Goal: Entertainment & Leisure: Browse casually

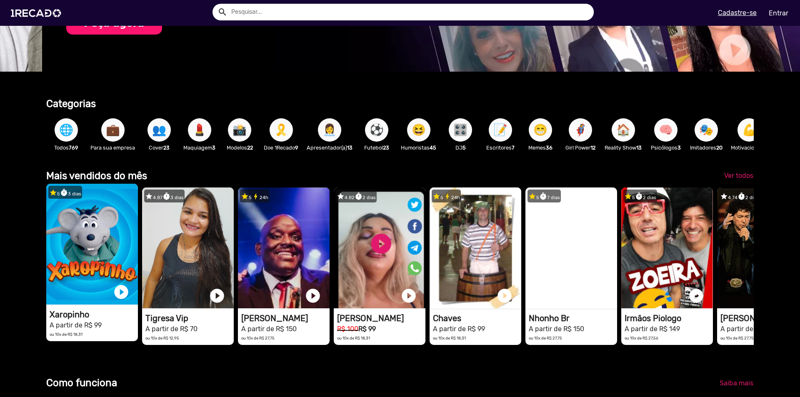
scroll to position [0, 794]
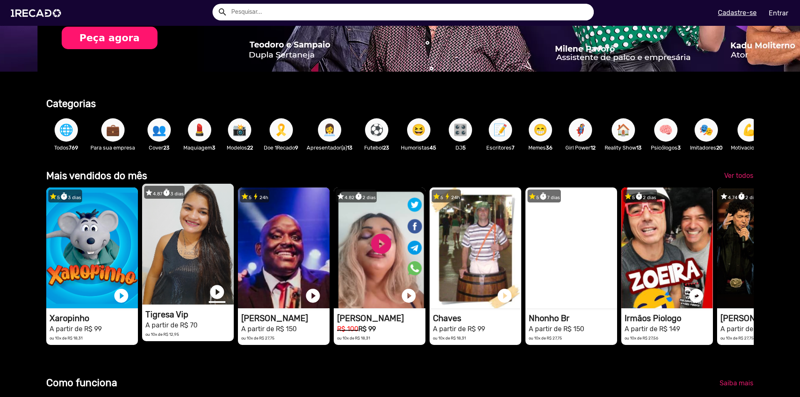
click at [220, 297] on link "play_circle_filled" at bounding box center [217, 292] width 17 height 17
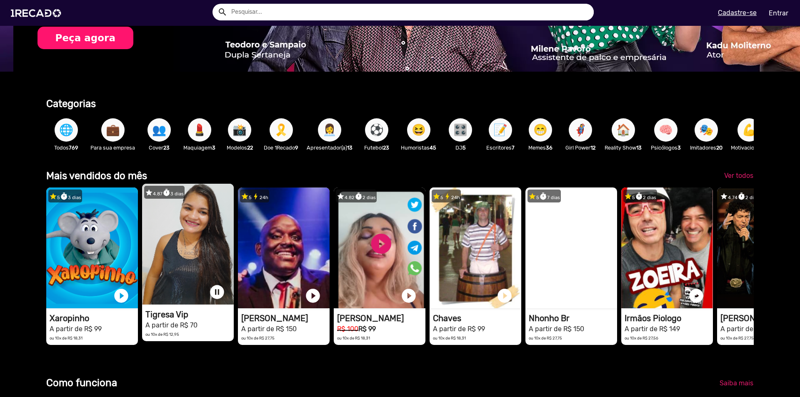
scroll to position [0, 1588]
click at [220, 297] on link "pause_circle" at bounding box center [217, 292] width 17 height 17
click at [219, 297] on link "play_circle_filled" at bounding box center [217, 292] width 17 height 17
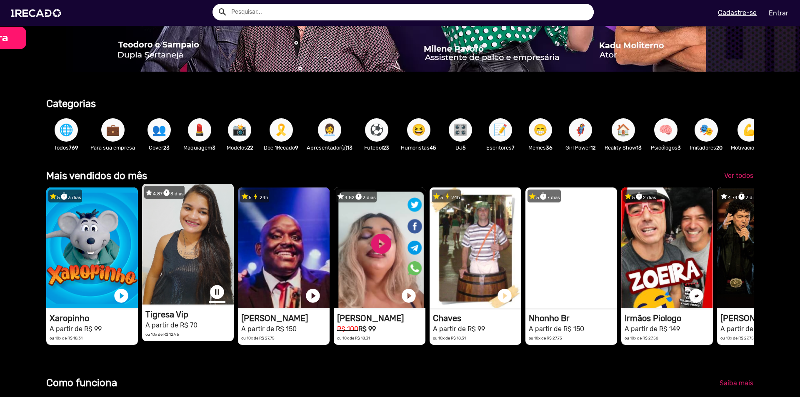
click at [218, 297] on link "pause_circle" at bounding box center [217, 292] width 17 height 17
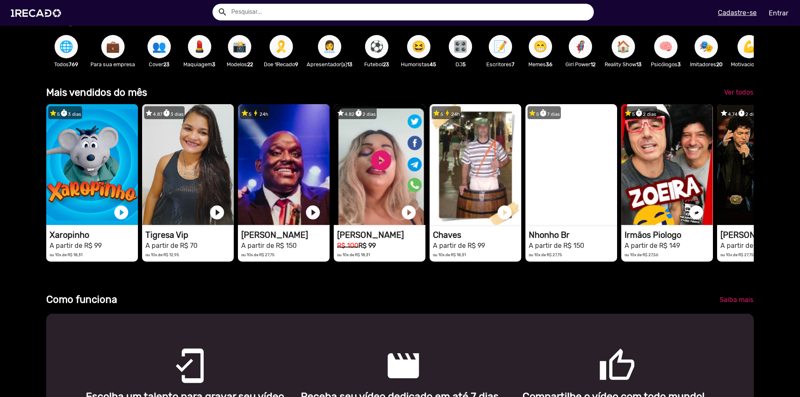
scroll to position [0, 0]
click at [239, 48] on span "📸" at bounding box center [240, 46] width 14 height 23
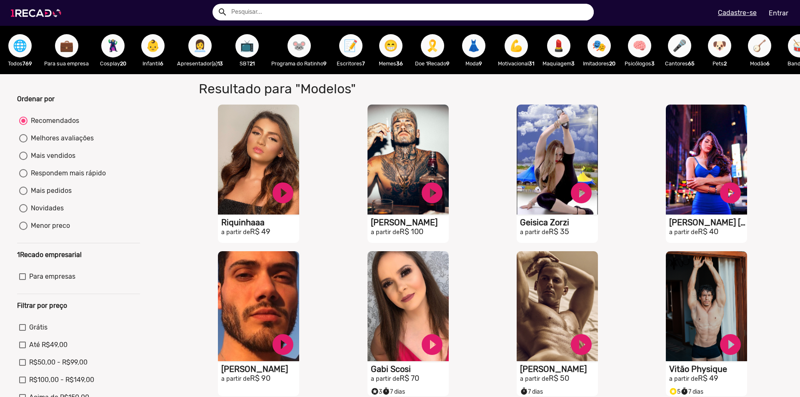
click at [60, 15] on img at bounding box center [37, 12] width 63 height 35
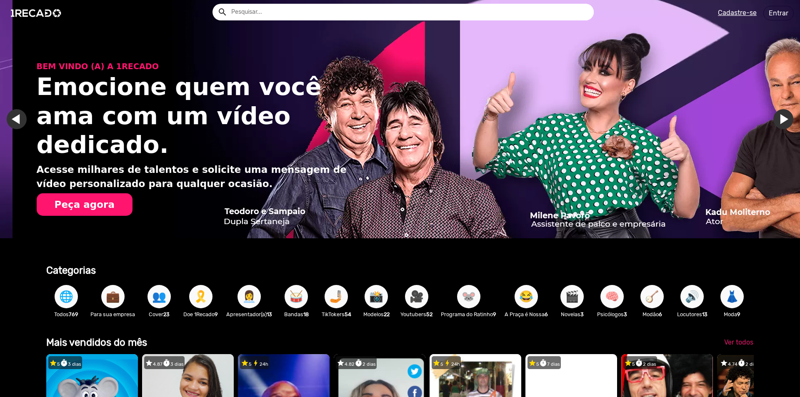
click at [735, 298] on span "👗" at bounding box center [732, 296] width 14 height 23
